Goal: Find specific page/section: Locate a particular part of the current website

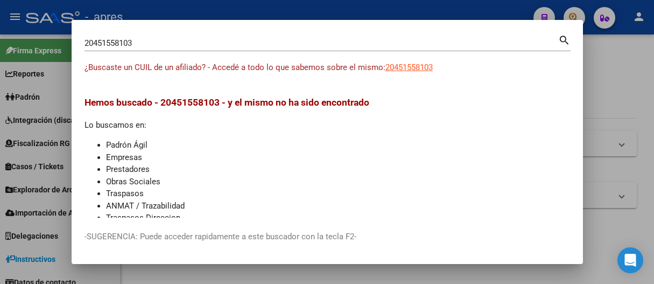
click at [355, 6] on div at bounding box center [327, 142] width 654 height 284
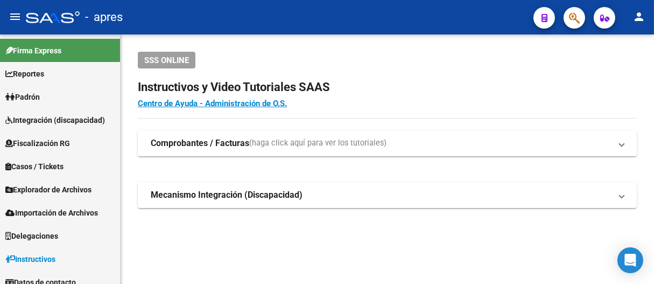
click at [566, 12] on button "button" at bounding box center [574, 18] width 22 height 22
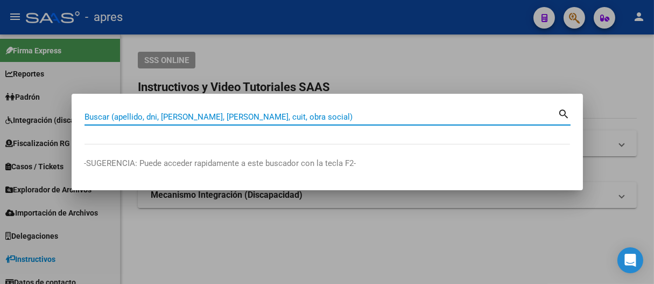
paste input "20454633637"
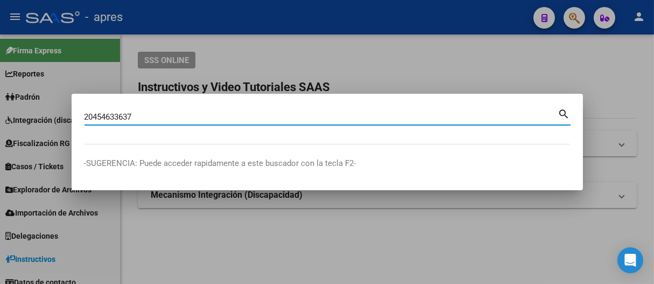
type input "20454633637"
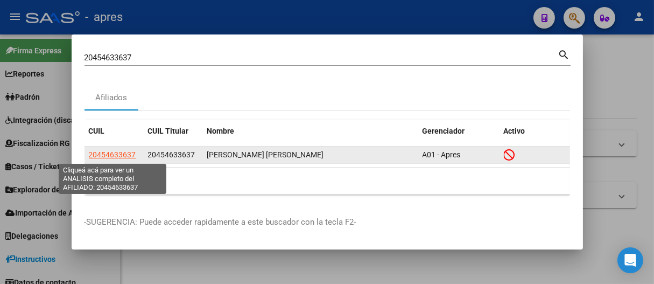
click at [116, 154] on span "20454633637" at bounding box center [112, 154] width 47 height 9
type textarea "20454633637"
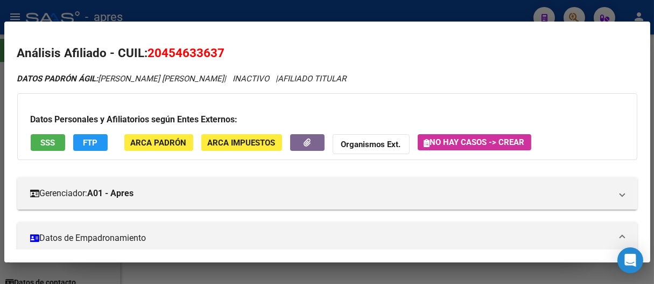
click at [40, 136] on button "SSS" at bounding box center [48, 142] width 34 height 17
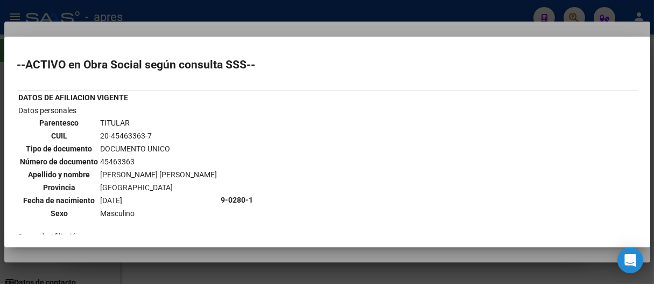
click at [386, 14] on div at bounding box center [327, 142] width 654 height 284
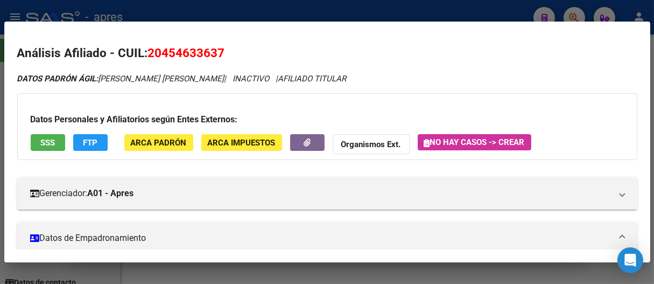
click at [386, 14] on div at bounding box center [327, 142] width 654 height 284
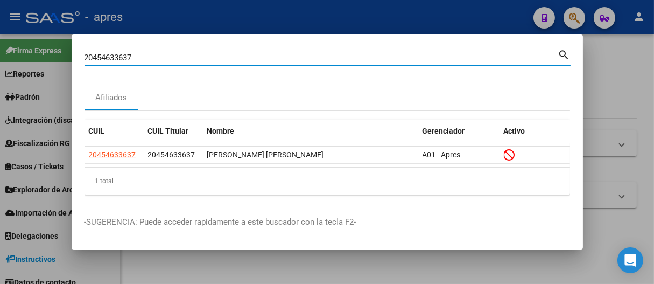
drag, startPoint x: 273, startPoint y: 57, endPoint x: 57, endPoint y: 58, distance: 216.3
click at [57, 58] on div "20454633637 Buscar (apellido, dni, cuil, nro traspaso, cuit, obra social) searc…" at bounding box center [327, 142] width 654 height 284
paste input "842023"
type input "20454842023"
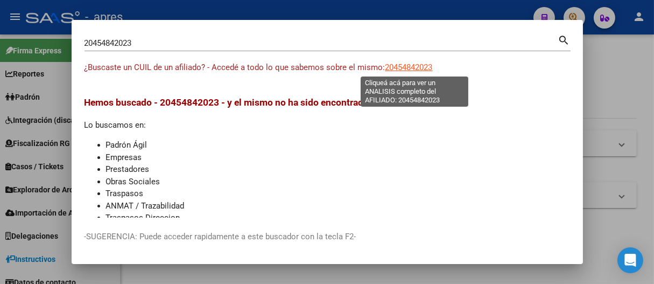
click at [406, 67] on span "20454842023" at bounding box center [408, 67] width 47 height 10
type textarea "20454842023"
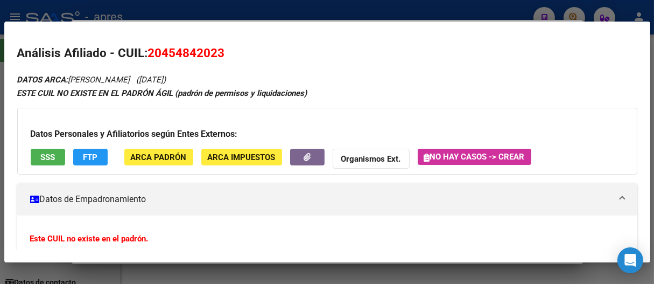
click at [46, 156] on span "SSS" at bounding box center [47, 157] width 15 height 10
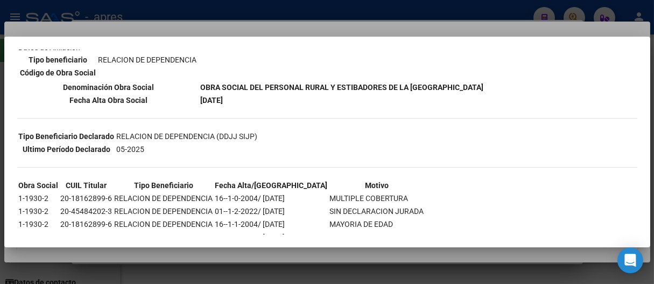
scroll to position [179, 0]
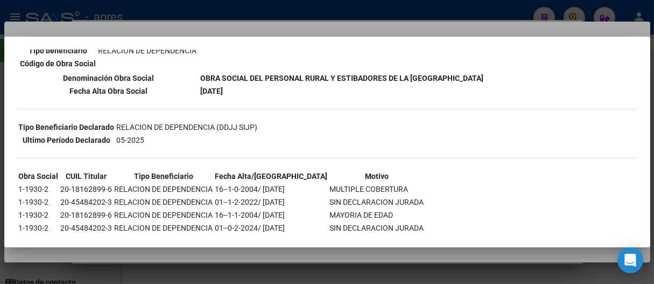
click at [301, 22] on div at bounding box center [327, 142] width 654 height 284
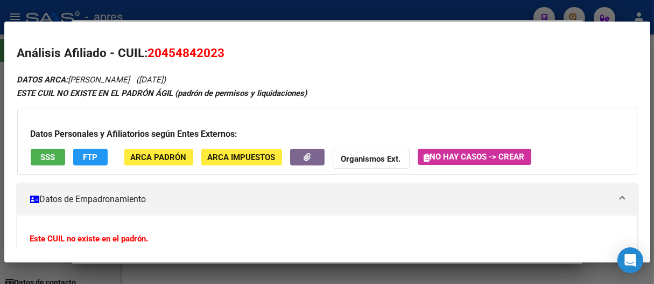
click at [301, 15] on div at bounding box center [327, 142] width 654 height 284
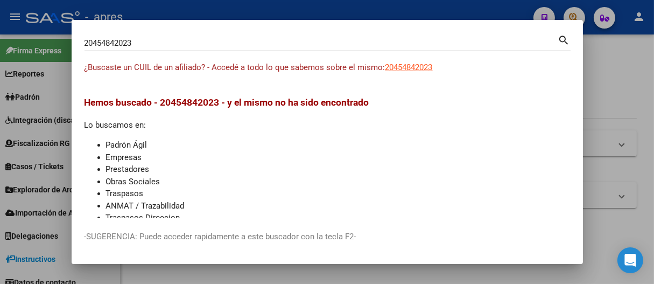
click at [305, 9] on div at bounding box center [327, 142] width 654 height 284
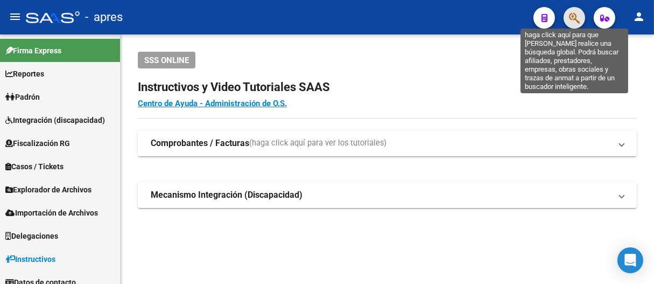
click at [579, 13] on icon "button" at bounding box center [574, 18] width 11 height 12
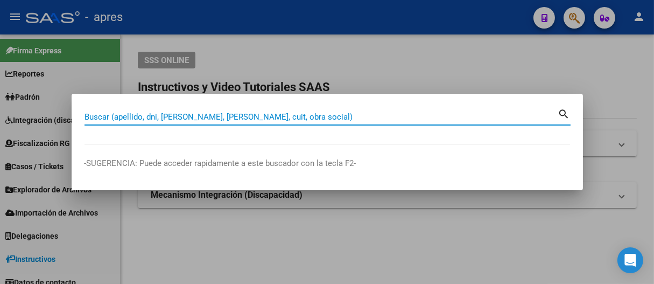
click at [143, 114] on input "Buscar (apellido, dni, [PERSON_NAME], [PERSON_NAME], cuit, obra social)" at bounding box center [321, 117] width 474 height 10
paste input "20460725772"
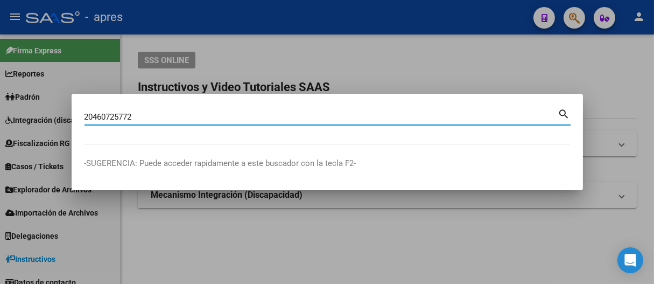
type input "20460725772"
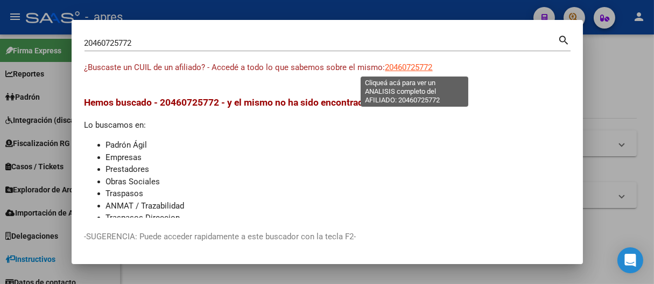
click at [418, 65] on span "20460725772" at bounding box center [408, 67] width 47 height 10
type textarea "20460725772"
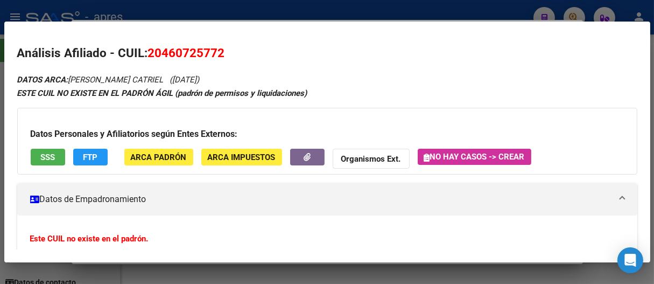
click at [45, 155] on span "SSS" at bounding box center [47, 157] width 15 height 10
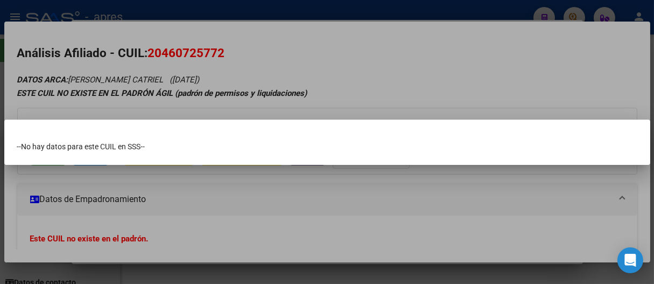
click at [353, 90] on div at bounding box center [327, 142] width 654 height 284
